Goal: Information Seeking & Learning: Learn about a topic

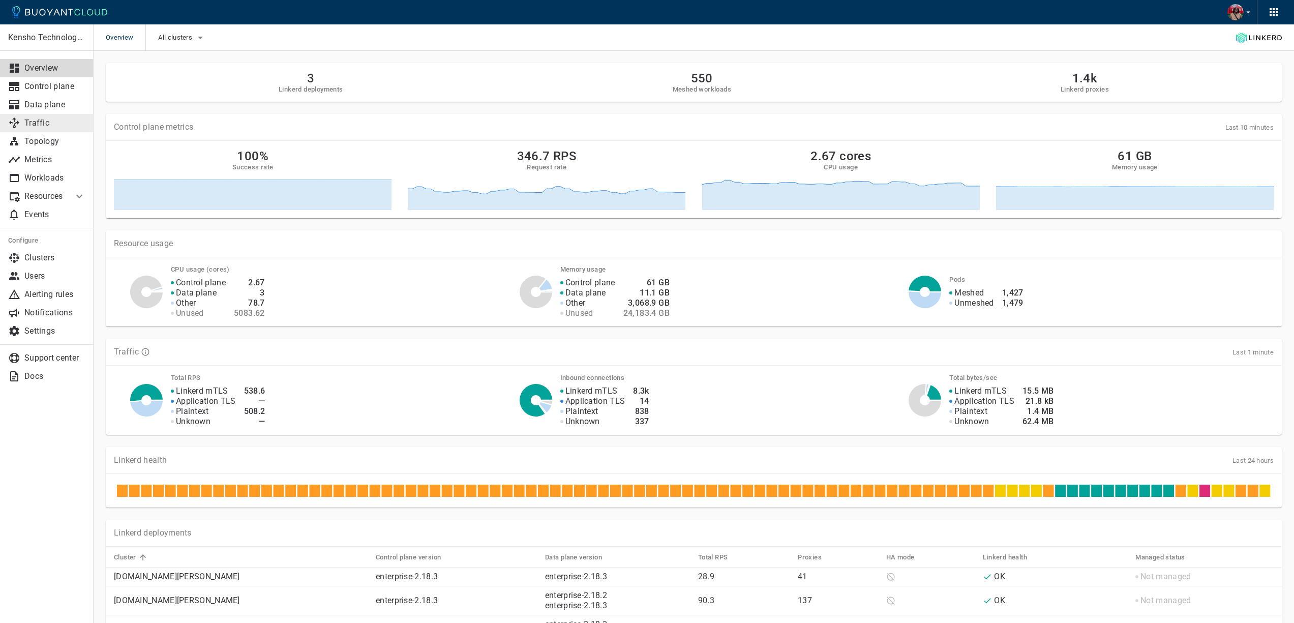
click at [45, 125] on p "Traffic" at bounding box center [54, 123] width 61 height 10
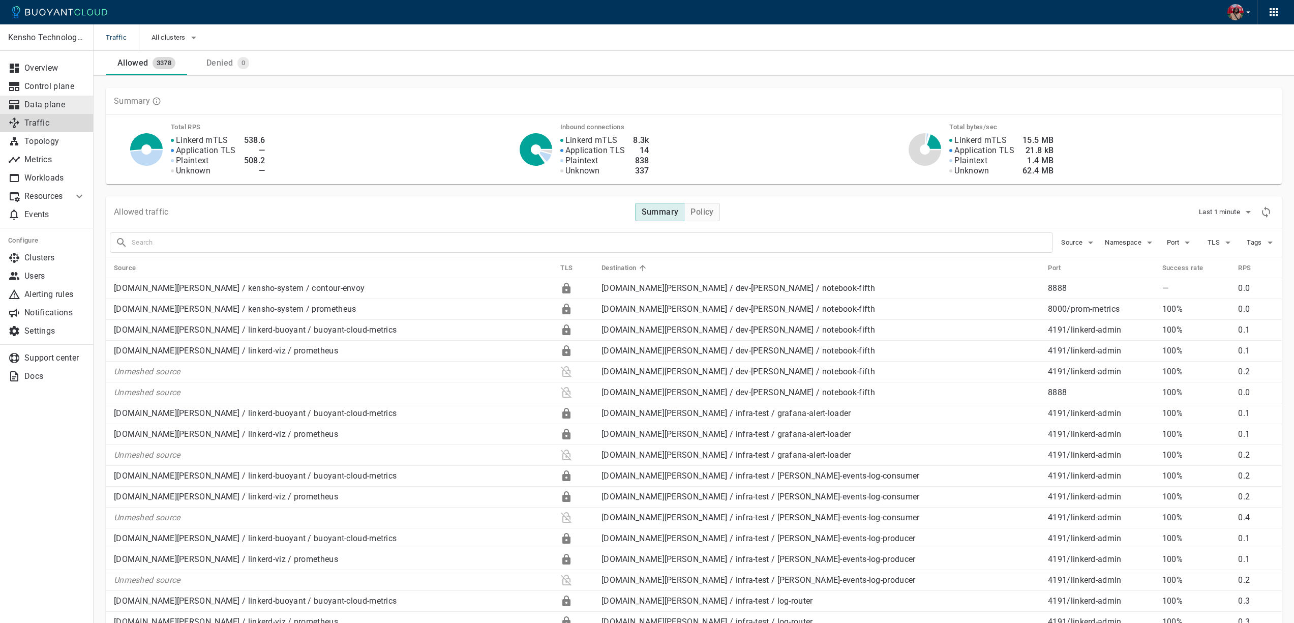
click at [58, 100] on p "Data plane" at bounding box center [54, 105] width 61 height 10
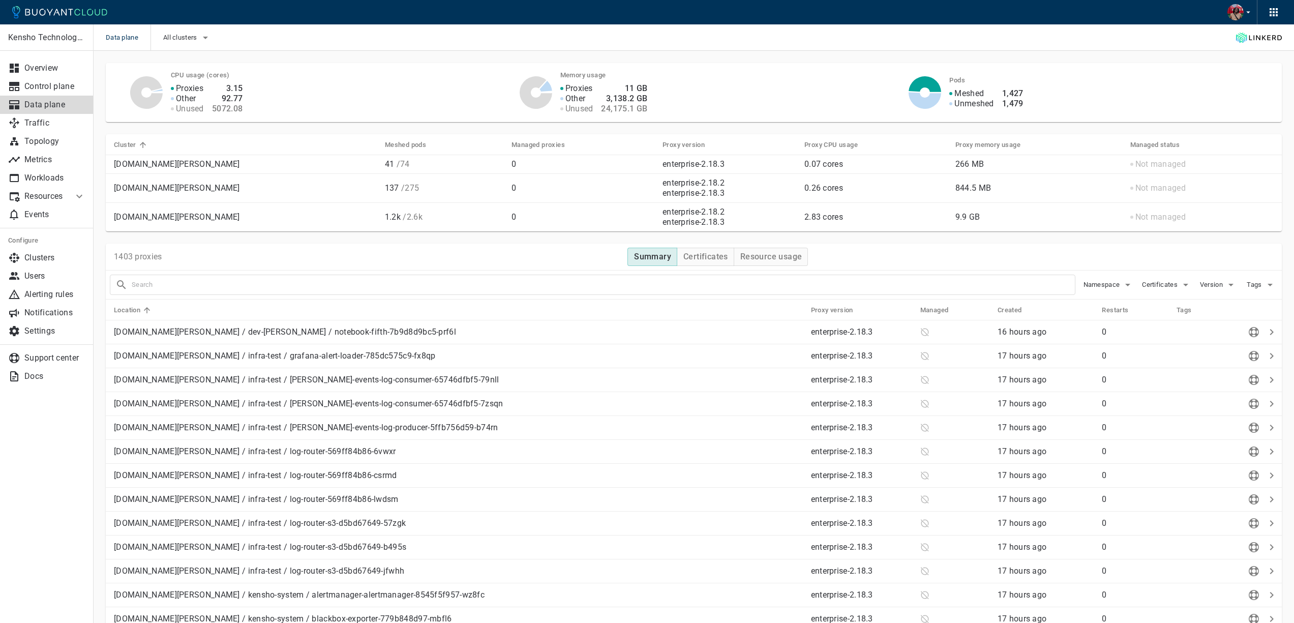
click at [179, 188] on p "[DOMAIN_NAME][PERSON_NAME]" at bounding box center [245, 188] width 263 height 10
click at [205, 193] on td "[DOMAIN_NAME][PERSON_NAME]" at bounding box center [241, 188] width 271 height 29
click at [55, 258] on p "Clusters" at bounding box center [54, 258] width 61 height 10
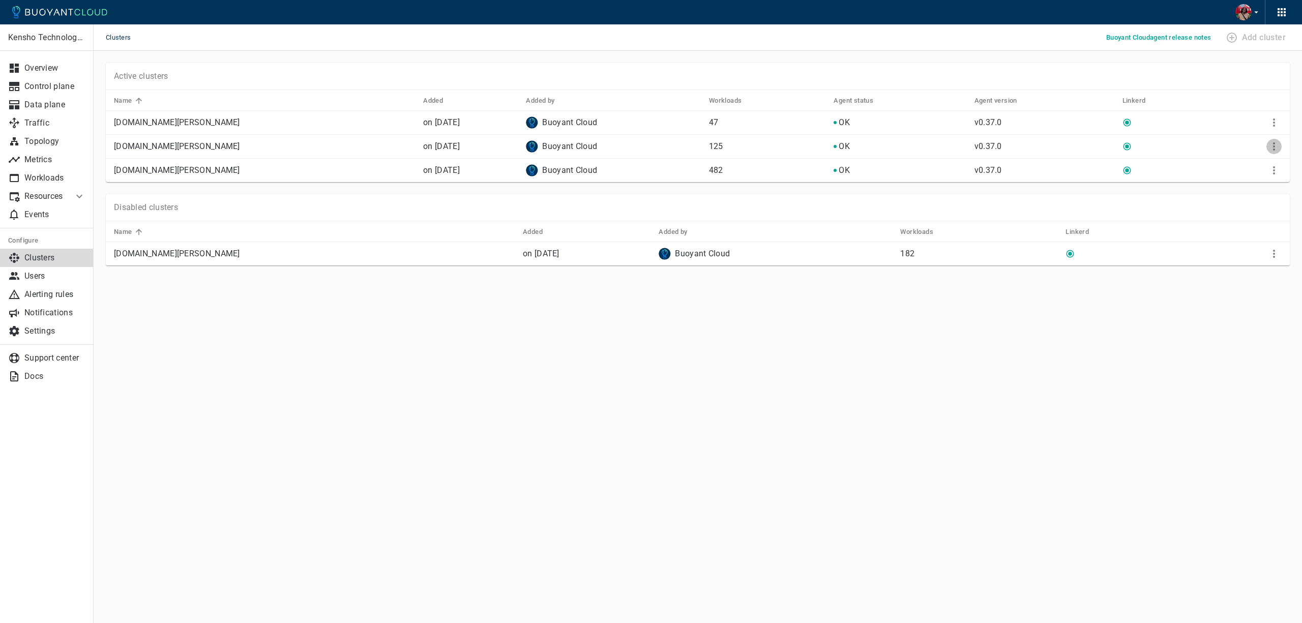
click at [1271, 147] on icon "More" at bounding box center [1274, 146] width 12 height 12
click at [191, 144] on div at bounding box center [651, 311] width 1302 height 623
click at [133, 147] on p "[DOMAIN_NAME][PERSON_NAME]" at bounding box center [264, 146] width 301 height 10
click at [65, 70] on p "Overview" at bounding box center [54, 68] width 61 height 10
